Goal: Find specific page/section: Find specific page/section

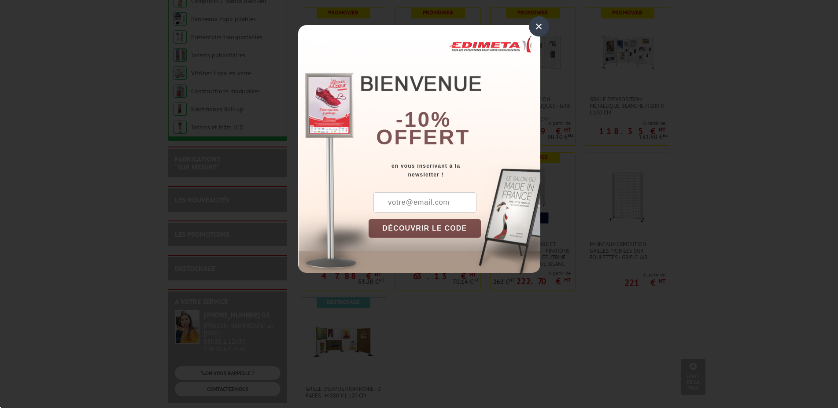
scroll to position [179, 0]
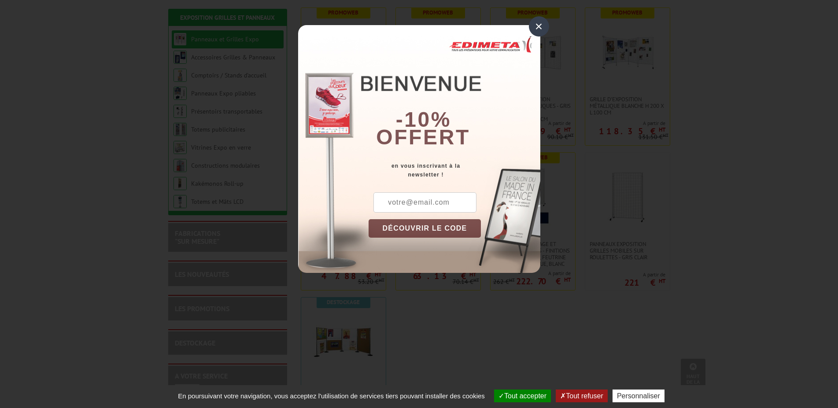
click at [540, 29] on div "×" at bounding box center [539, 26] width 20 height 20
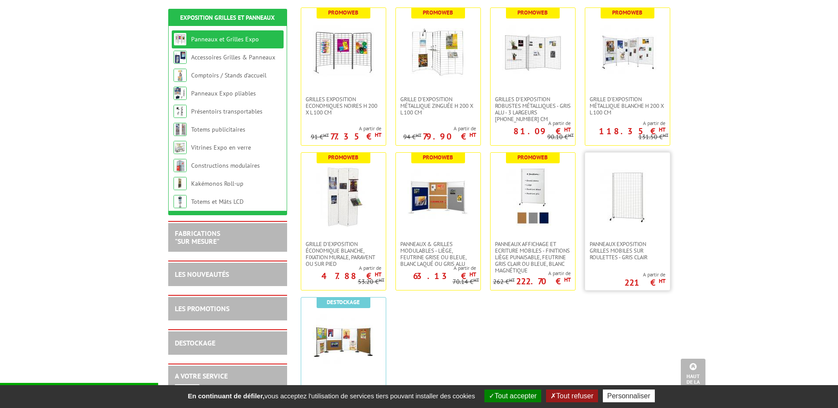
click at [639, 203] on img at bounding box center [627, 197] width 62 height 62
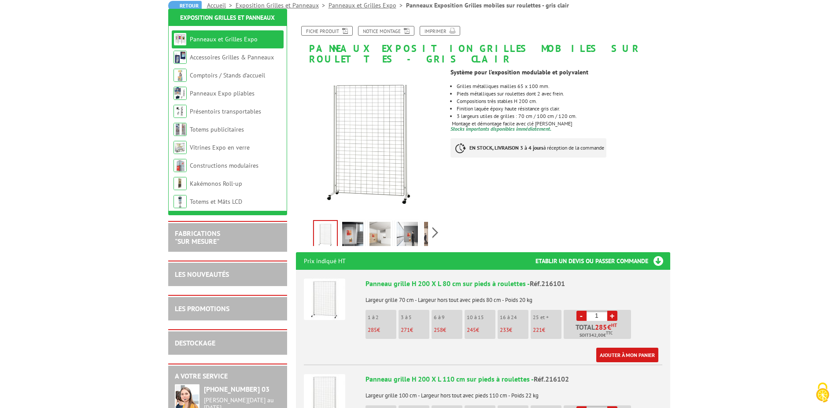
scroll to position [135, 0]
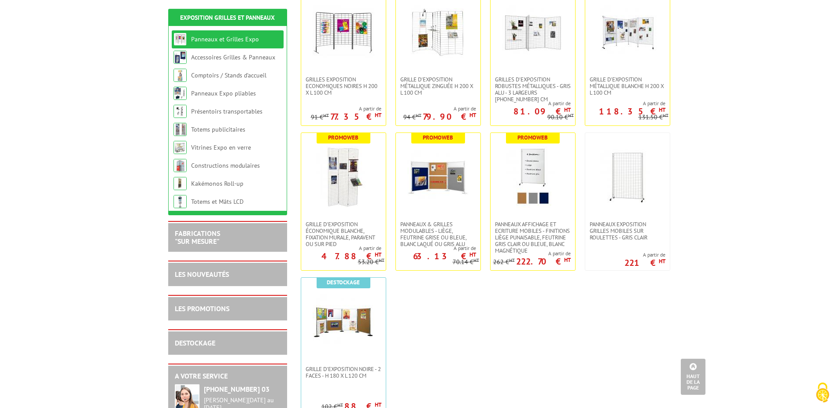
scroll to position [92, 0]
